Goal: Information Seeking & Learning: Learn about a topic

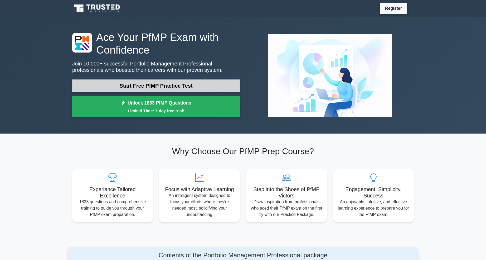
click at [172, 88] on link "Start Free PfMP Practice Test" at bounding box center [156, 85] width 168 height 13
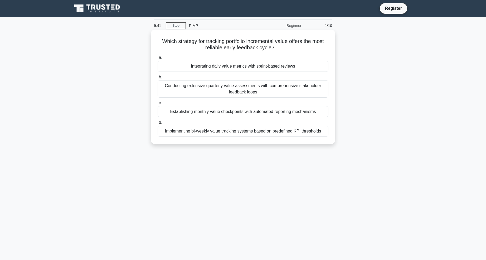
drag, startPoint x: 225, startPoint y: 47, endPoint x: 277, endPoint y: 45, distance: 51.7
click at [277, 45] on h5 "Which strategy for tracking portfolio incremental value offers the most reliabl…" at bounding box center [243, 44] width 172 height 13
click at [280, 54] on div "a. Integrating daily value metrics with sprint-based reviews b. Conducting exte…" at bounding box center [242, 95] width 177 height 84
click at [222, 132] on div "Implementing bi-weekly value tracking systems based on predefined KPI thresholds" at bounding box center [243, 130] width 171 height 11
click at [158, 124] on input "d. Implementing bi-weekly value tracking systems based on predefined KPI thresh…" at bounding box center [158, 122] width 0 height 3
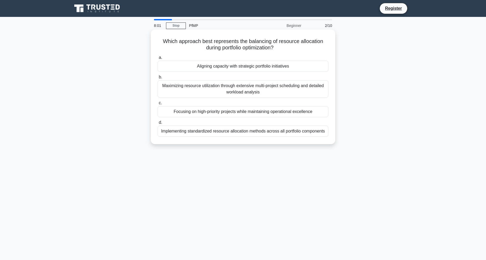
click at [285, 132] on div "Implementing standardized resource allocation methods across all portfolio comp…" at bounding box center [243, 130] width 171 height 11
click at [158, 124] on input "d. Implementing standardized resource allocation methods across all portfolio c…" at bounding box center [158, 122] width 0 height 3
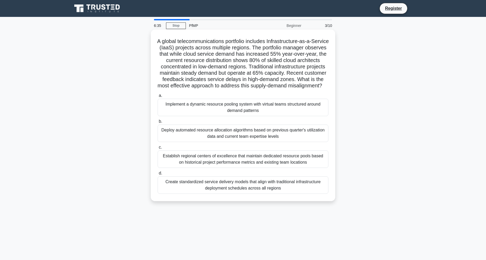
click at [258, 116] on div "Implement a dynamic resource pooling system with virtual teams structured aroun…" at bounding box center [243, 107] width 171 height 17
click at [158, 97] on input "a. Implement a dynamic resource pooling system with virtual teams structured ar…" at bounding box center [158, 95] width 0 height 3
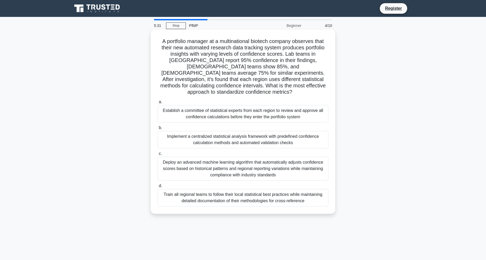
click at [263, 136] on div "Implement a centralized statistical analysis framework with predefined confiden…" at bounding box center [243, 139] width 171 height 17
click at [158, 129] on input "b. Implement a centralized statistical analysis framework with predefined confi…" at bounding box center [158, 127] width 0 height 3
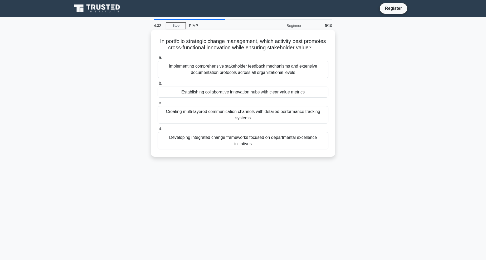
click at [287, 97] on div "Establishing collaborative innovation hubs with clear value metrics" at bounding box center [243, 91] width 171 height 11
click at [158, 85] on input "b. Establishing collaborative innovation hubs with clear value metrics" at bounding box center [158, 83] width 0 height 3
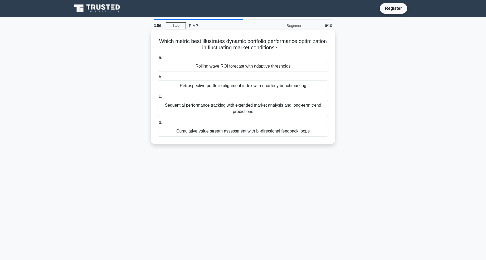
click at [199, 67] on div "Rolling wave ROI forecast with adaptive thresholds" at bounding box center [243, 66] width 171 height 11
click at [158, 59] on input "a. Rolling wave ROI forecast with adaptive thresholds" at bounding box center [158, 57] width 0 height 3
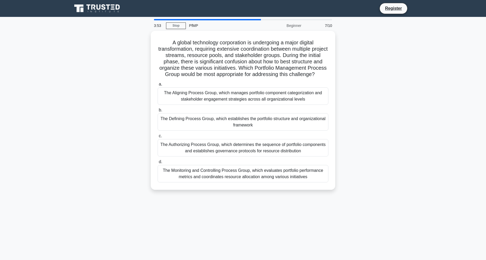
click at [194, 27] on div "PfMP" at bounding box center [222, 25] width 72 height 11
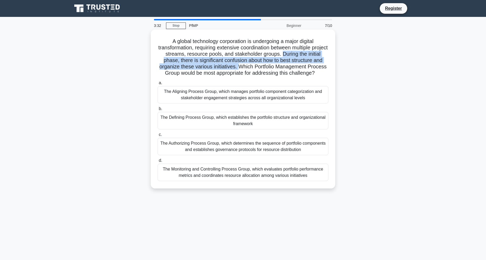
drag, startPoint x: 292, startPoint y: 56, endPoint x: 226, endPoint y: 67, distance: 67.6
click at [221, 67] on h5 "A global technology corporation is undergoing a major digital transformation, r…" at bounding box center [243, 57] width 172 height 38
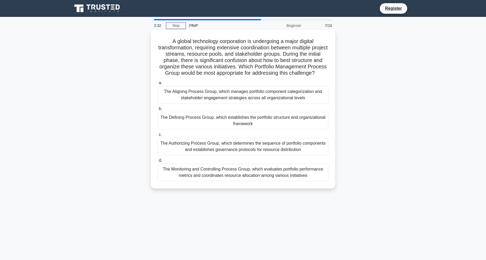
click at [229, 67] on h5 "A global technology corporation is undergoing a major digital transformation, r…" at bounding box center [243, 57] width 172 height 38
click at [229, 97] on div "The Aligning Process Group, which manages portfolio component categorization an…" at bounding box center [243, 94] width 171 height 17
click at [158, 85] on input "a. The Aligning Process Group, which manages portfolio component categorization…" at bounding box center [158, 82] width 0 height 3
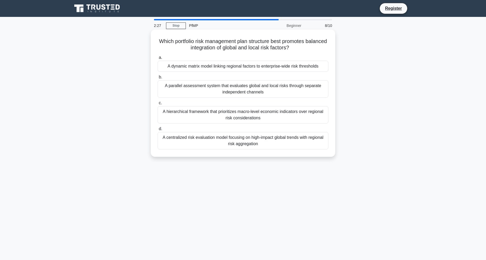
click at [245, 68] on div "A dynamic matrix model linking regional factors to enterprise-wide risk thresho…" at bounding box center [243, 66] width 171 height 11
click at [158, 59] on input "a. A dynamic matrix model linking regional factors to enterprise-wide risk thre…" at bounding box center [158, 57] width 0 height 3
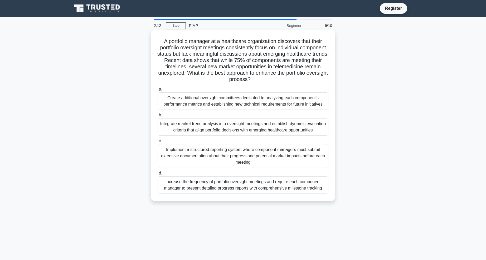
click at [240, 151] on div "Implement a structured reporting system where component managers must submit ex…" at bounding box center [243, 156] width 171 height 24
click at [158, 143] on input "c. Implement a structured reporting system where component managers must submit…" at bounding box center [158, 140] width 0 height 3
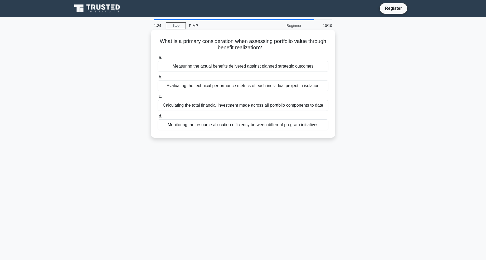
click at [183, 63] on div "Measuring the actual benefits delivered against planned strategic outcomes" at bounding box center [243, 66] width 171 height 11
click at [158, 59] on input "a. Measuring the actual benefits delivered against planned strategic outcomes" at bounding box center [158, 57] width 0 height 3
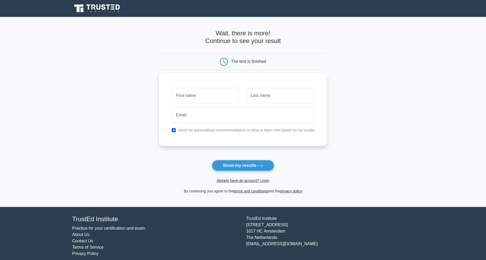
click at [205, 99] on input "text" at bounding box center [206, 95] width 68 height 15
type input "h"
type input "[PERSON_NAME]"
drag, startPoint x: 257, startPoint y: 87, endPoint x: 260, endPoint y: 88, distance: 3.7
click at [260, 88] on div at bounding box center [280, 96] width 75 height 20
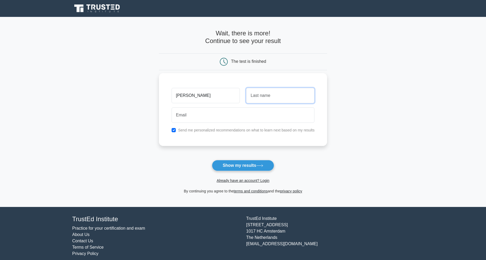
click at [262, 95] on input "text" at bounding box center [280, 95] width 68 height 15
type input "Alayyash"
click at [253, 114] on input "email" at bounding box center [243, 114] width 143 height 15
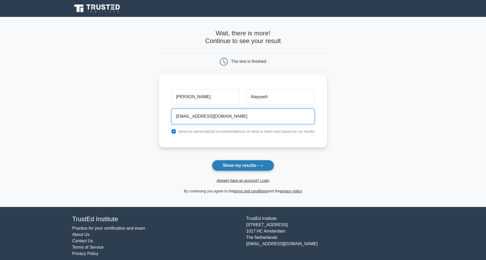
type input "Hassan141839@gmil.com"
click at [257, 167] on button "Show my results" at bounding box center [243, 165] width 62 height 11
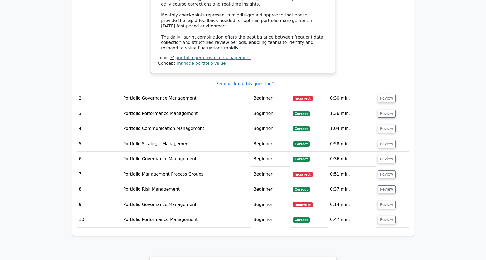
scroll to position [673, 0]
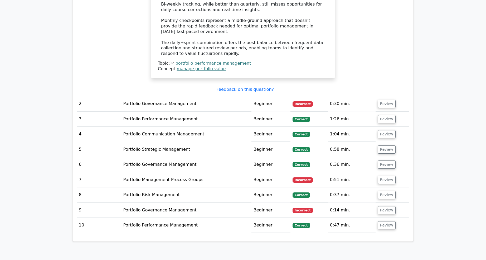
click at [155, 96] on td "Portfolio Governance Management" at bounding box center [186, 103] width 130 height 15
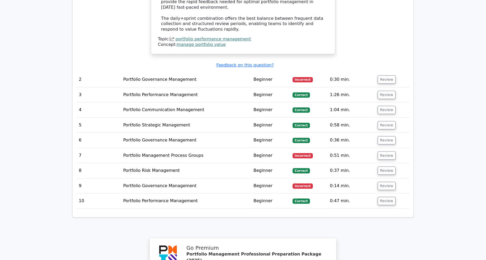
scroll to position [700, 0]
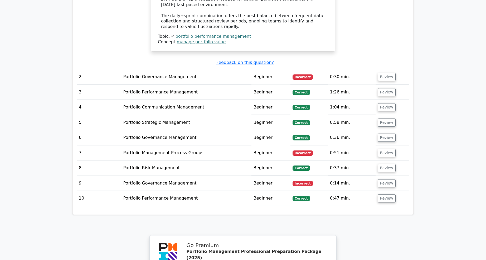
click at [258, 69] on td "Beginner" at bounding box center [270, 76] width 39 height 15
click at [378, 73] on button "Review" at bounding box center [387, 77] width 18 height 8
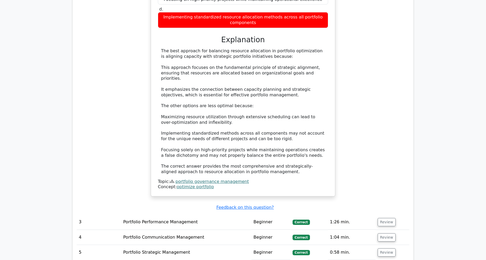
scroll to position [996, 0]
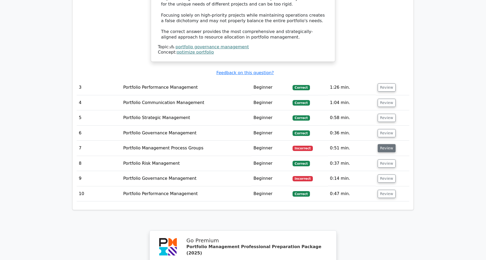
click at [392, 144] on button "Review" at bounding box center [387, 148] width 18 height 8
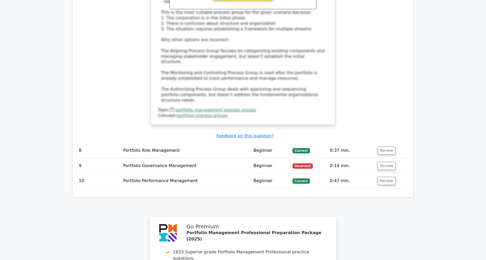
scroll to position [1373, 0]
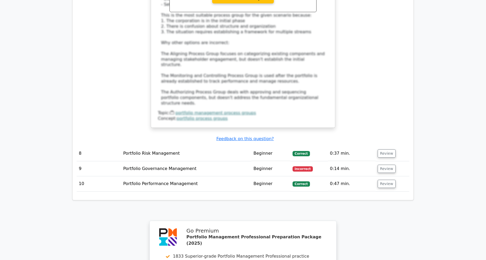
click at [280, 161] on td "Beginner" at bounding box center [270, 168] width 39 height 15
click at [382, 164] on button "Review" at bounding box center [387, 168] width 18 height 8
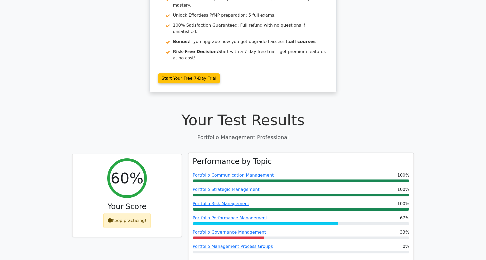
scroll to position [82, 0]
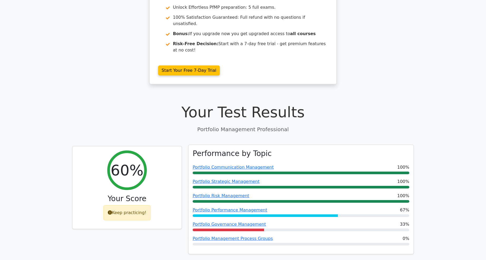
click at [289, 164] on div "Portfolio Communication Management 100%" at bounding box center [301, 167] width 217 height 6
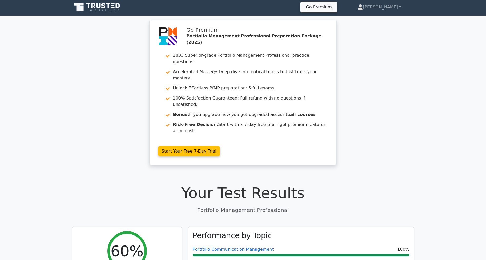
scroll to position [163, 0]
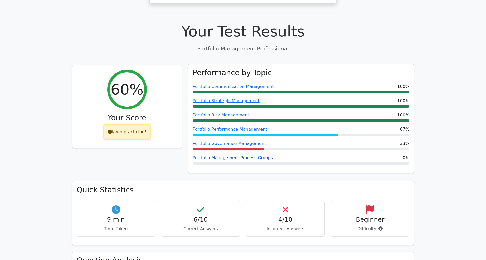
click at [254, 155] on link "Portfolio Management Process Groups" at bounding box center [233, 157] width 80 height 5
